Goal: Information Seeking & Learning: Learn about a topic

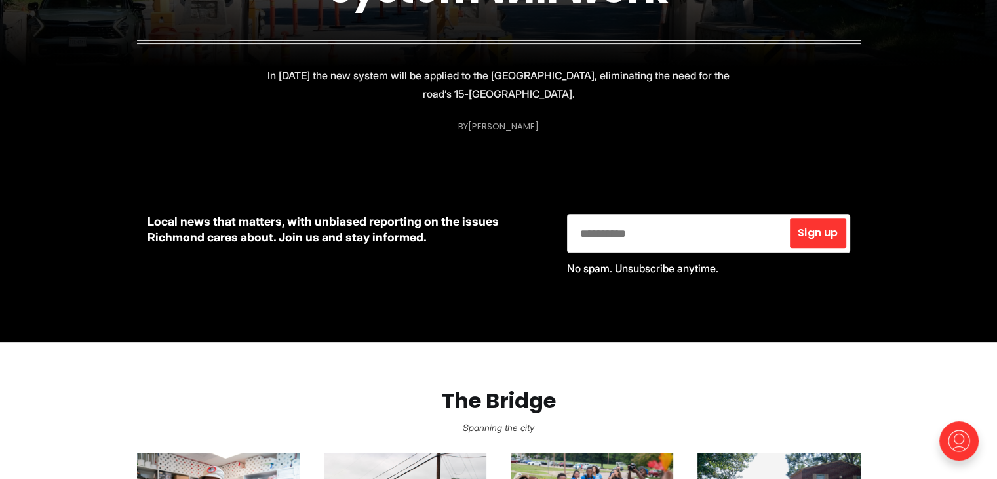
scroll to position [836, 0]
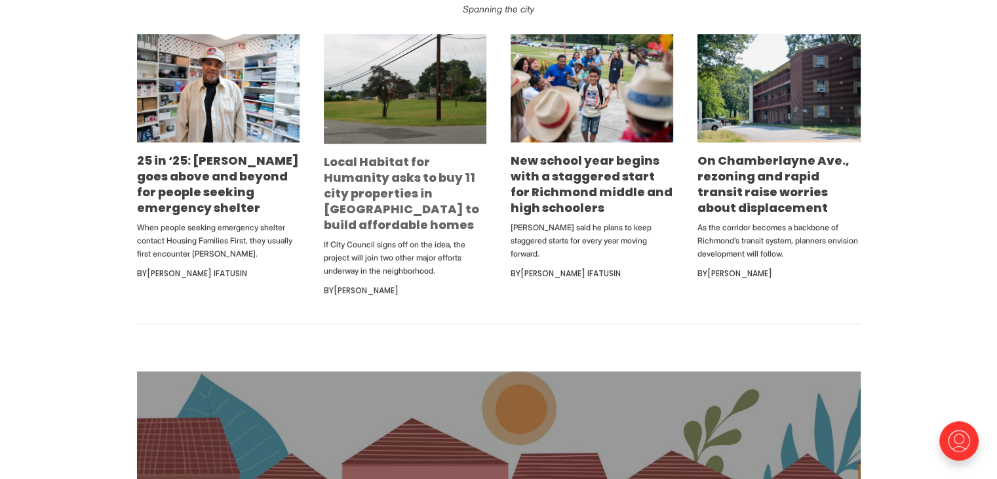
click at [391, 183] on link "Local Habitat for Humanity asks to buy 11 city properties in [GEOGRAPHIC_DATA] …" at bounding box center [401, 192] width 155 height 79
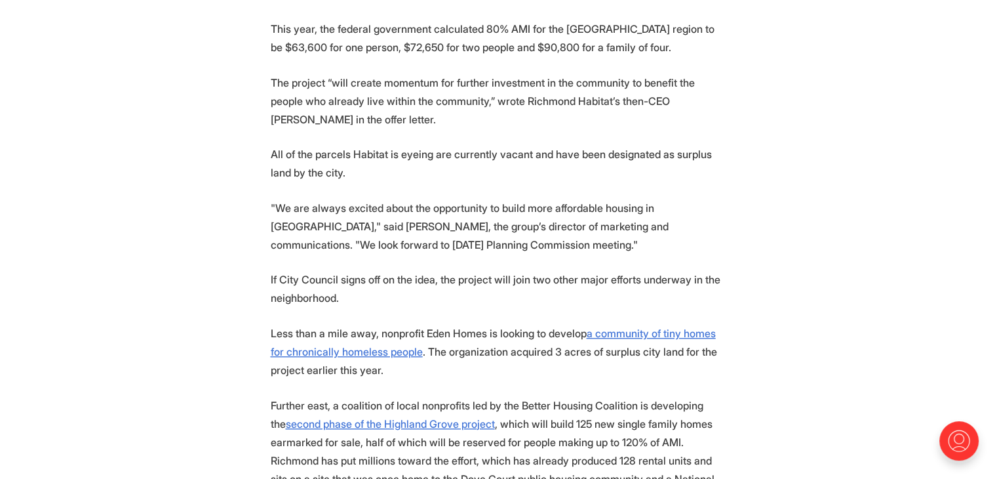
scroll to position [1148, 0]
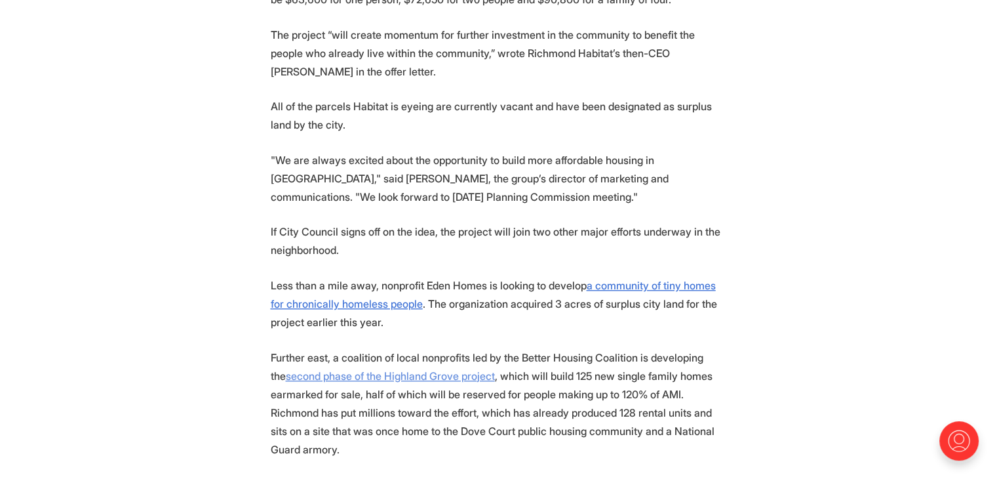
click at [422, 369] on u "second phase of the Highland Grove project" at bounding box center [390, 375] width 209 height 13
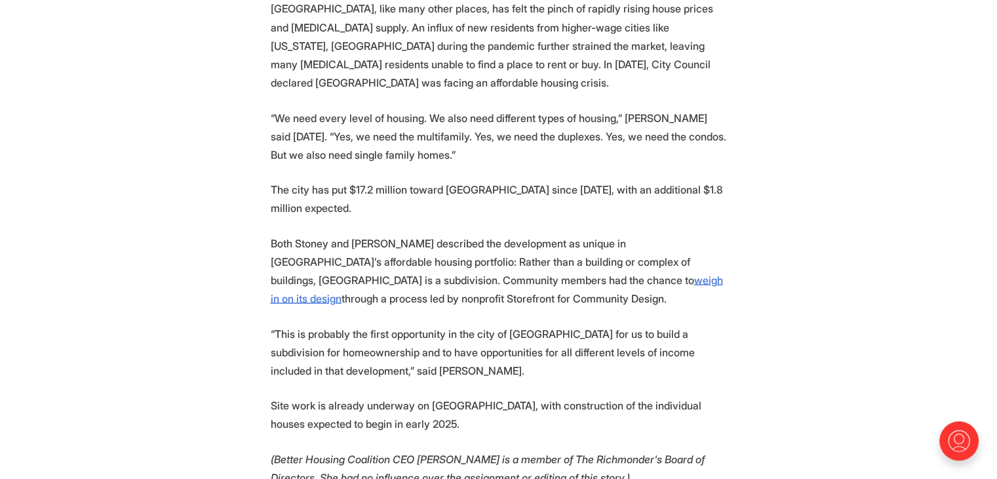
scroll to position [2552, 0]
